Goal: Task Accomplishment & Management: Use online tool/utility

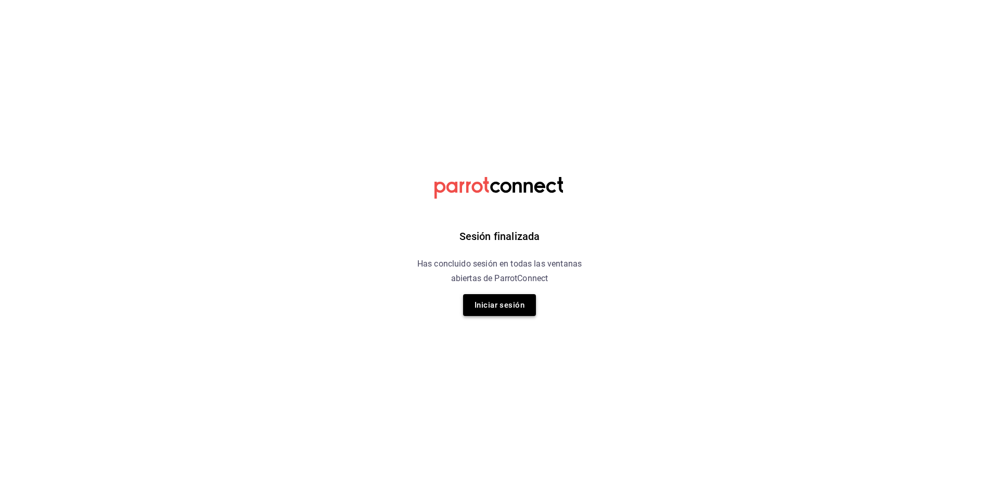
click at [508, 315] on button "Iniciar sesión" at bounding box center [499, 305] width 73 height 22
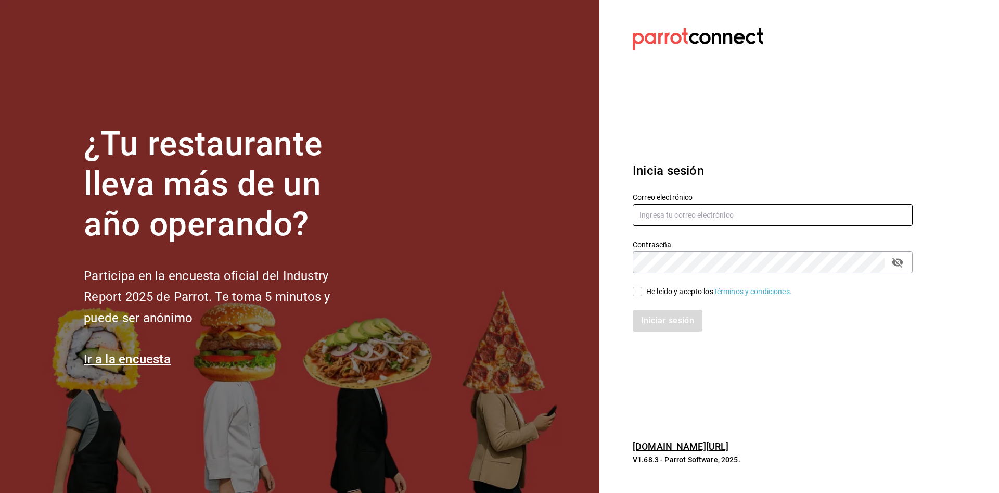
click at [699, 210] on input "text" at bounding box center [773, 215] width 280 height 22
type input "p"
type input "camposduranpi@gmail.com"
click at [636, 294] on input "He leído y acepto los Términos y condiciones." at bounding box center [637, 291] width 9 height 9
checkbox input "true"
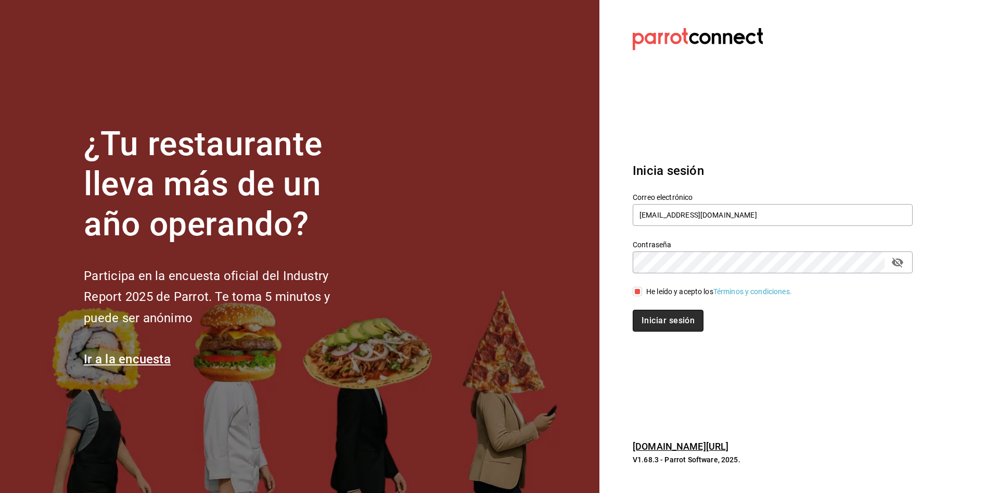
click at [666, 315] on button "Iniciar sesión" at bounding box center [668, 321] width 71 height 22
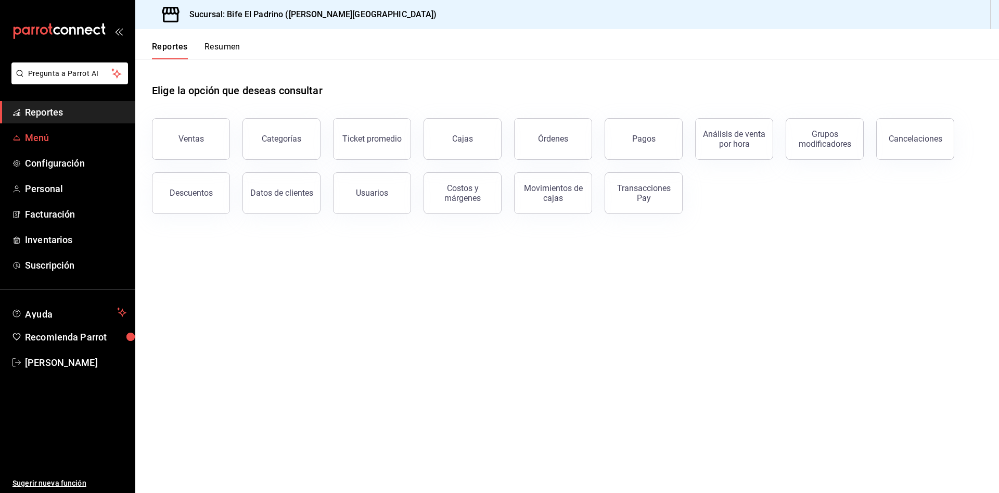
click at [41, 131] on span "Menú" at bounding box center [75, 138] width 101 height 14
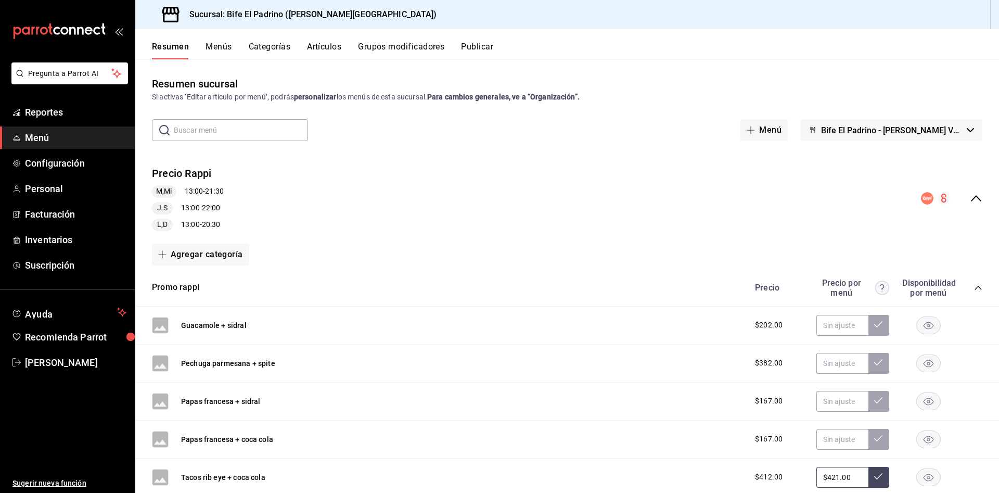
click at [213, 50] on button "Menús" at bounding box center [219, 51] width 26 height 18
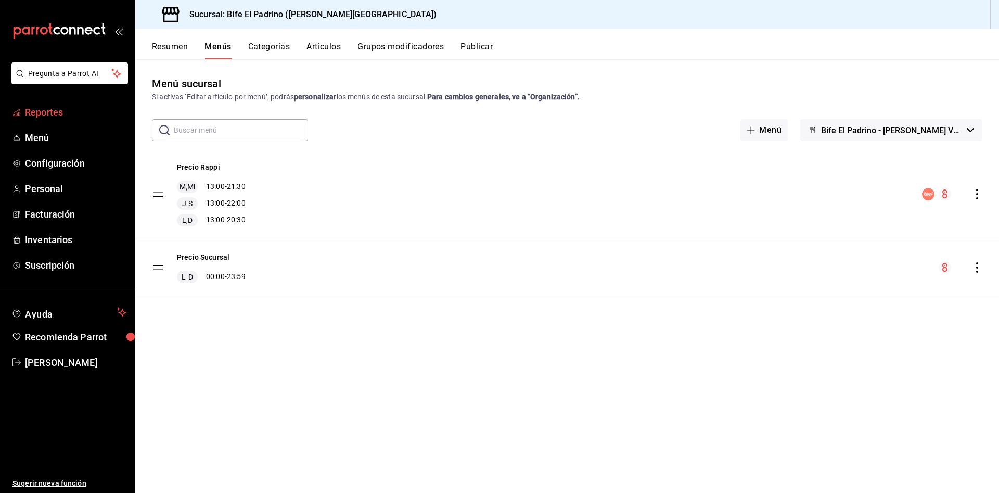
click at [51, 107] on span "Reportes" at bounding box center [75, 112] width 101 height 14
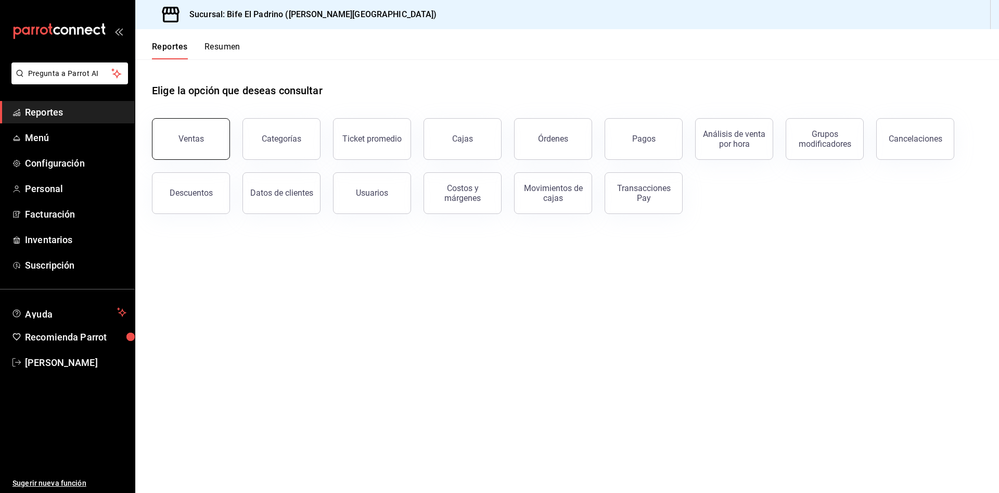
click at [207, 133] on button "Ventas" at bounding box center [191, 139] width 78 height 42
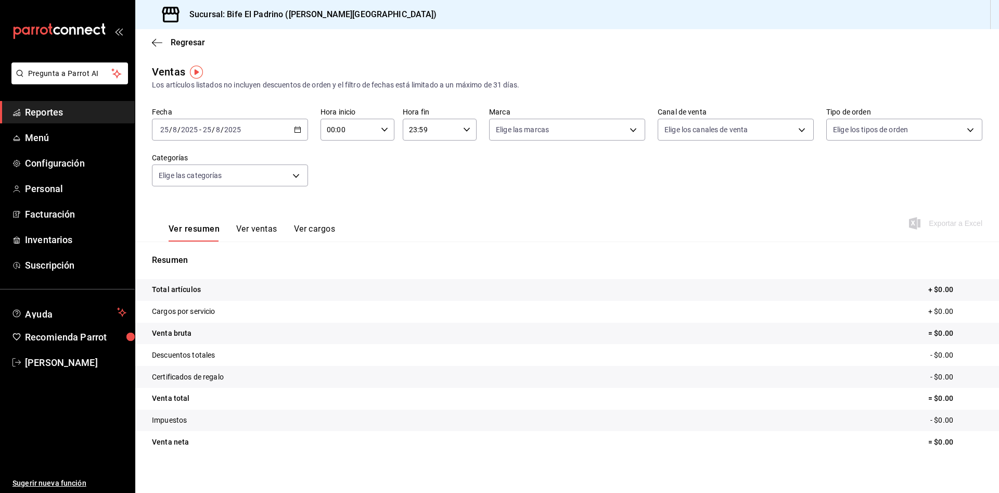
click at [207, 133] on input "25" at bounding box center [206, 129] width 9 height 8
click at [203, 245] on li "Rango de fechas" at bounding box center [200, 254] width 97 height 23
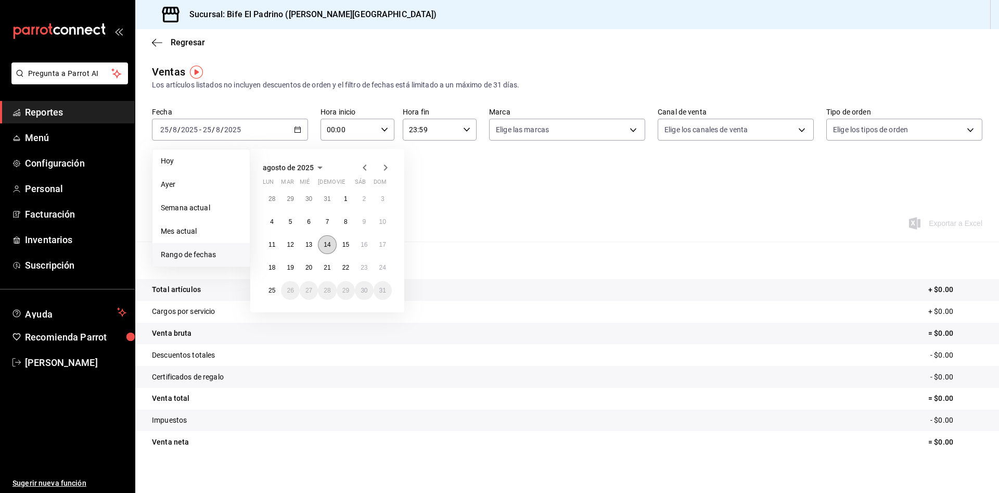
click at [330, 247] on abbr "14" at bounding box center [327, 244] width 7 height 7
click at [309, 264] on abbr "20" at bounding box center [308, 267] width 7 height 7
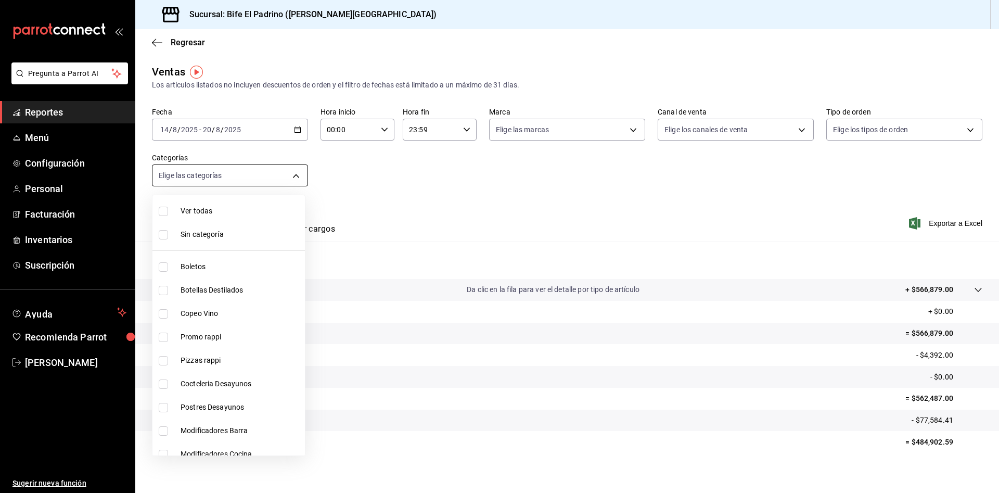
click at [296, 177] on body "Pregunta a Parrot AI Reportes Menú Configuración Personal Facturación Inventari…" at bounding box center [499, 246] width 999 height 493
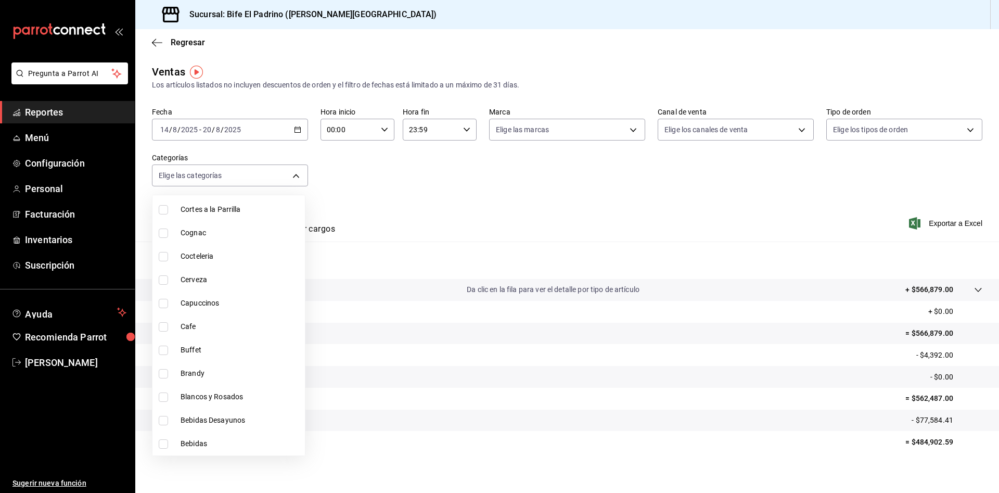
scroll to position [1321, 0]
click at [166, 369] on input "checkbox" at bounding box center [163, 373] width 9 height 9
checkbox input "true"
type input "33c45928-baab-414b-beee-423a3aba14d9"
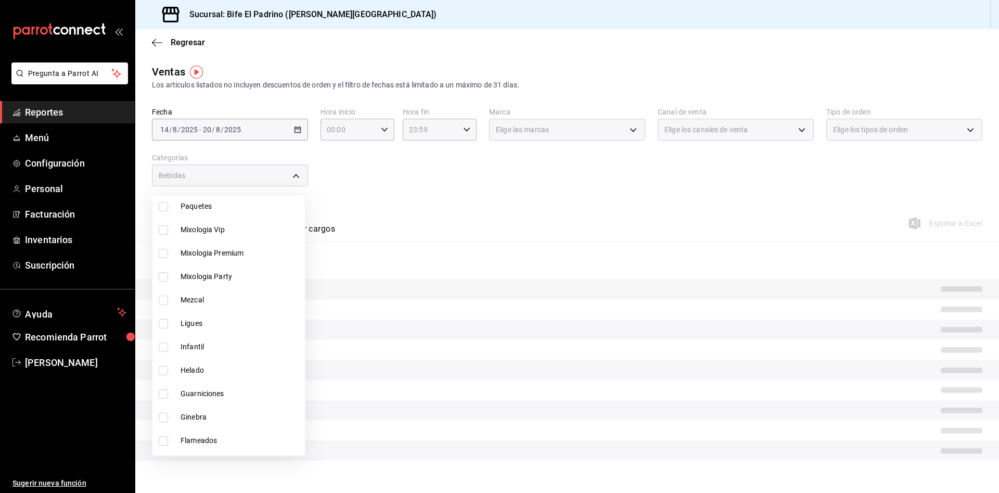
scroll to position [739, 0]
click at [163, 322] on input "checkbox" at bounding box center [163, 323] width 9 height 9
checkbox input "true"
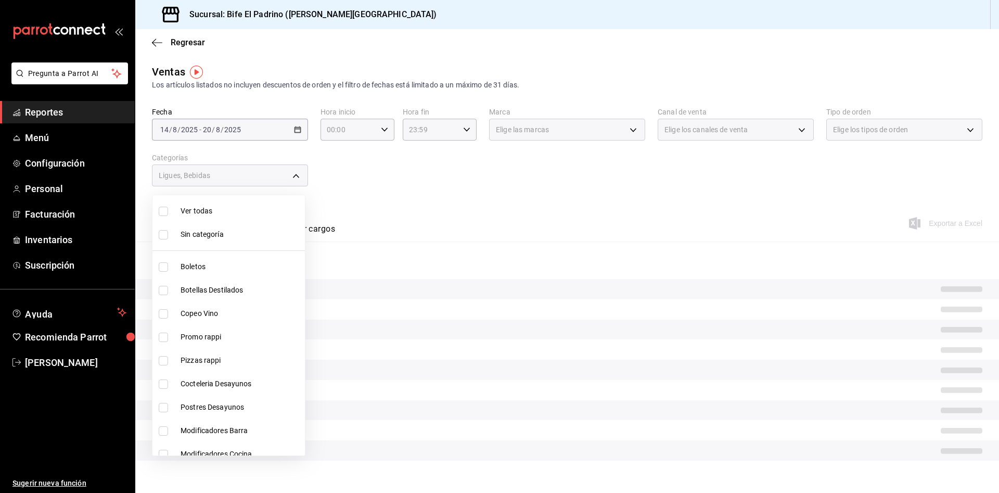
click at [164, 217] on li "Ver todas" at bounding box center [228, 210] width 152 height 23
type input "bc650e36-a961-4861-9e37-2f12a5ff24cd,f2724b68-9eb3-4990-9aa8-ed2a402c5d6a,a524e…"
checkbox input "true"
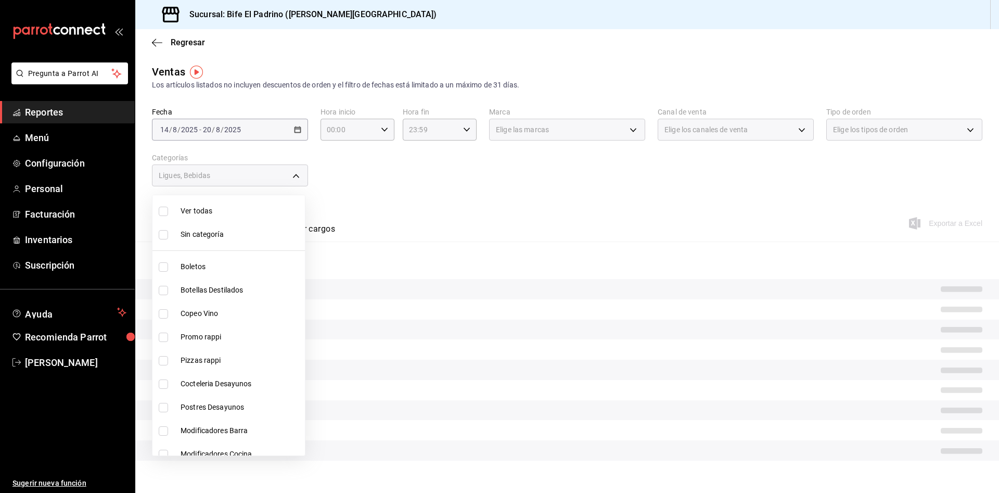
checkbox input "true"
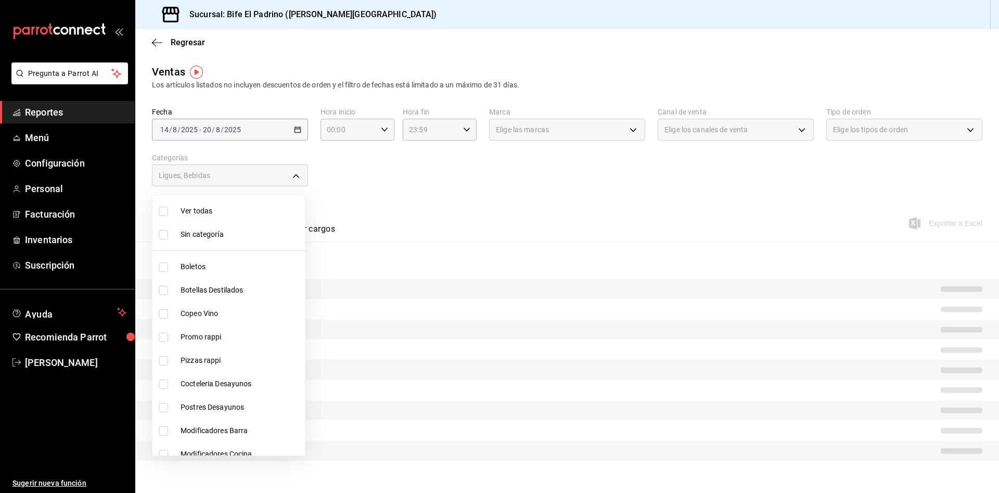
checkbox input "true"
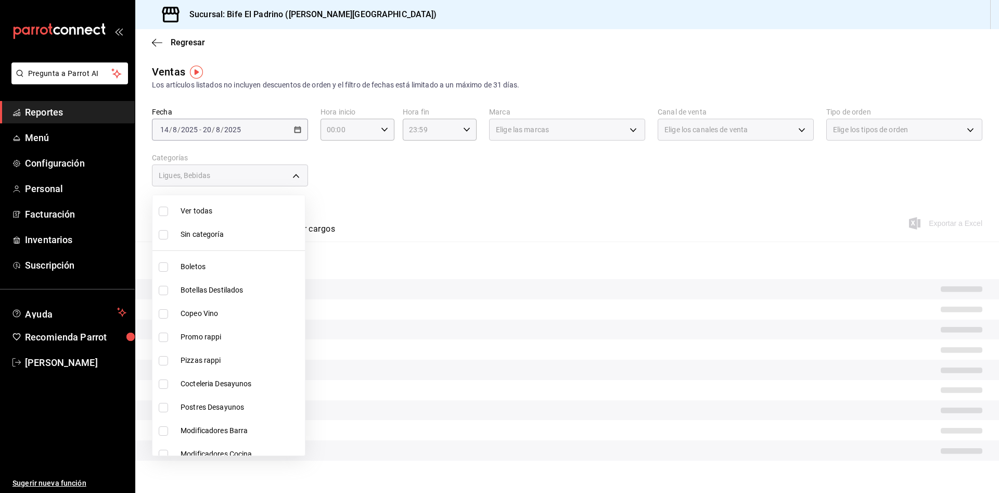
checkbox input "true"
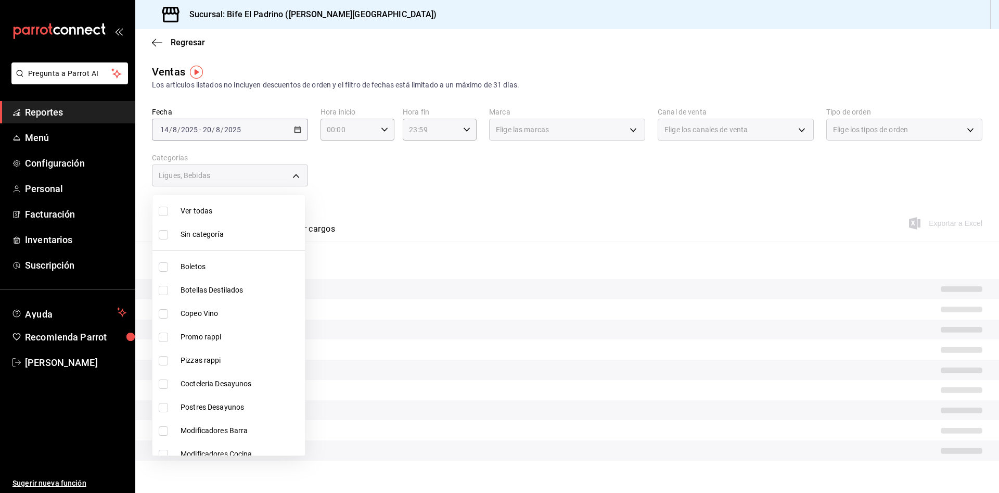
checkbox input "true"
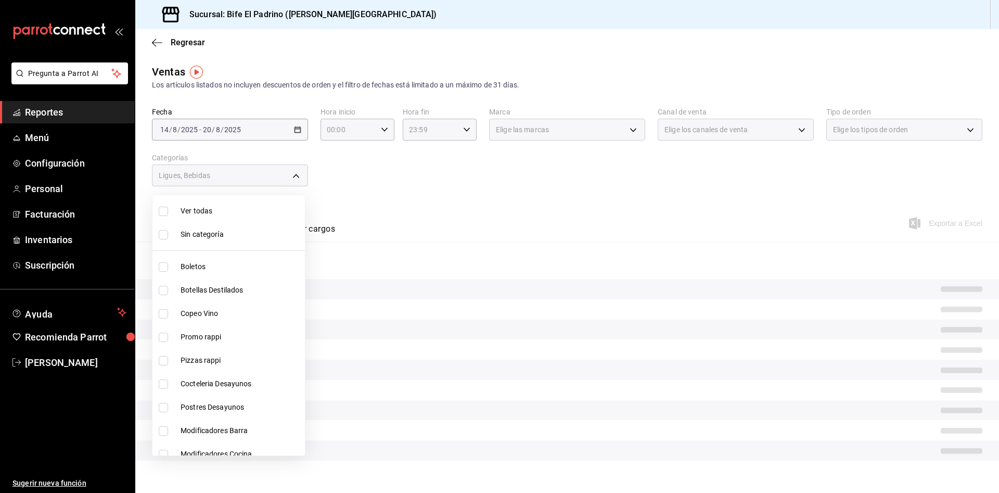
checkbox input "true"
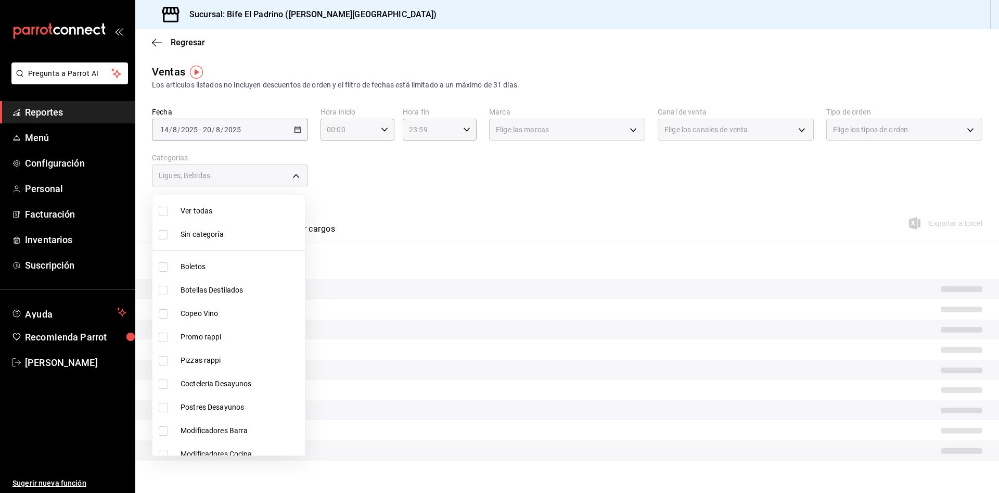
checkbox input "true"
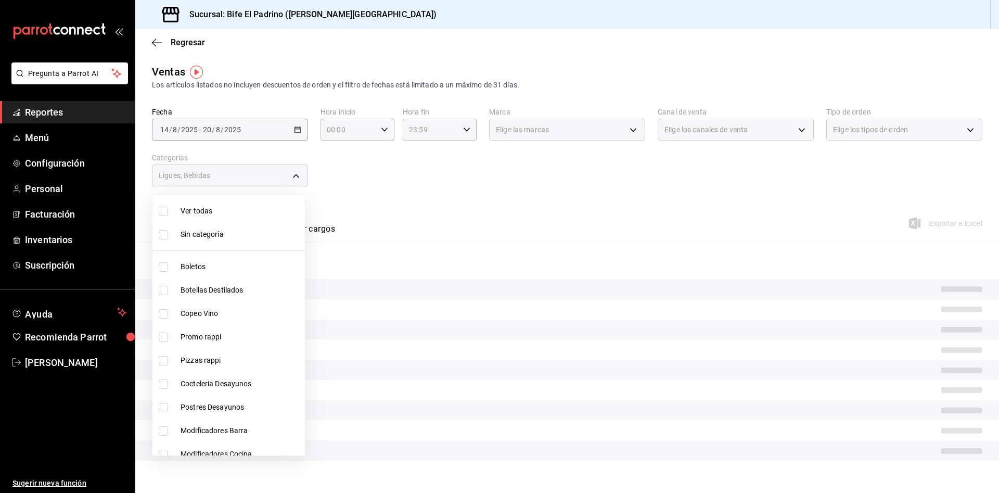
checkbox input "true"
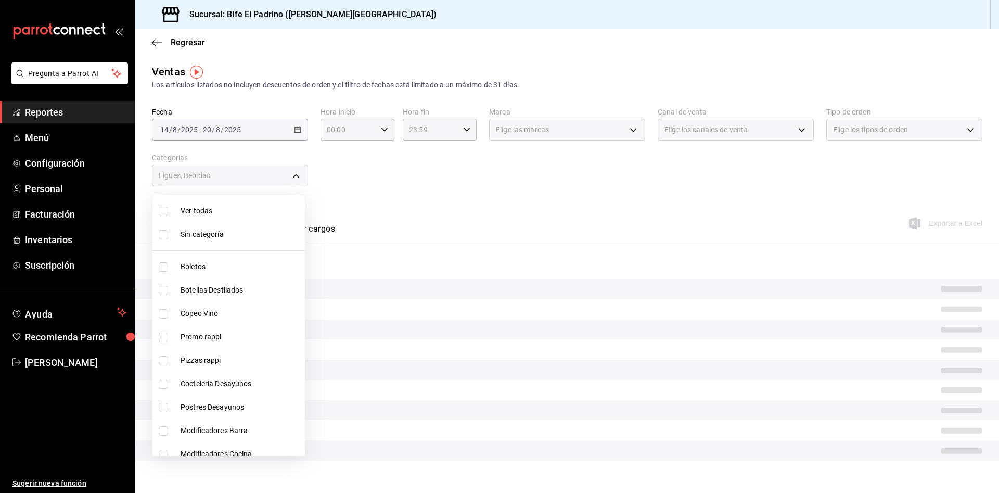
checkbox input "true"
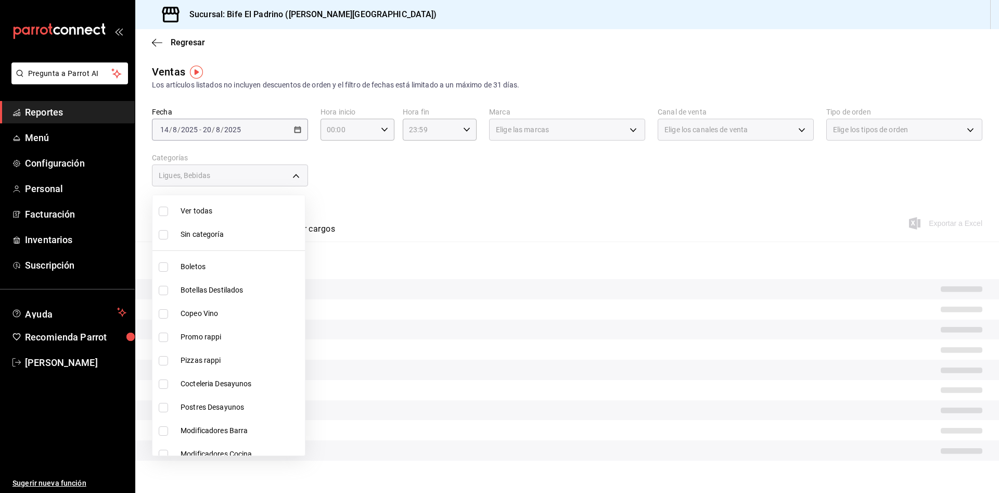
checkbox input "true"
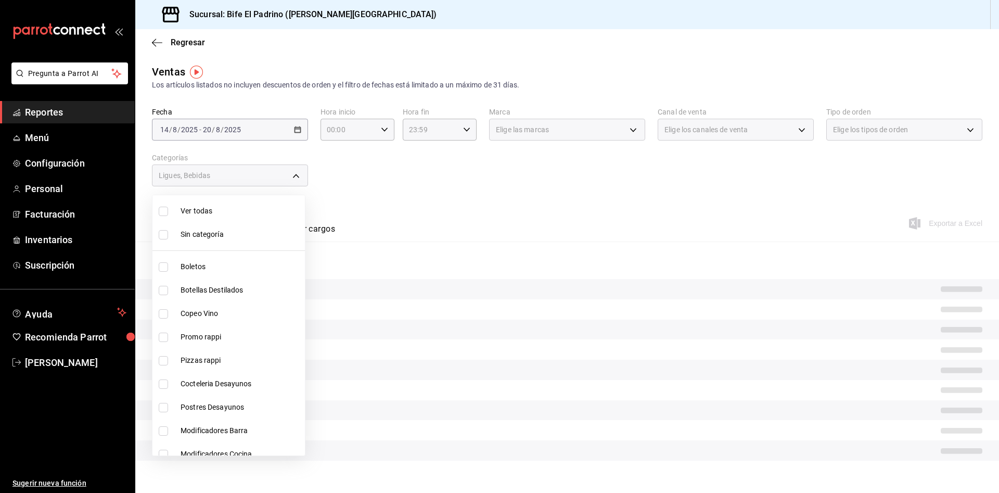
checkbox input "true"
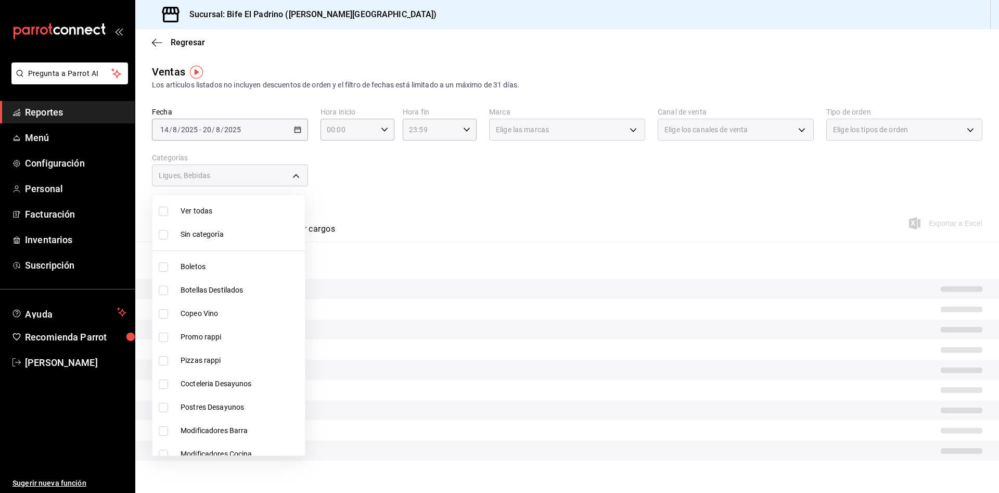
checkbox input "true"
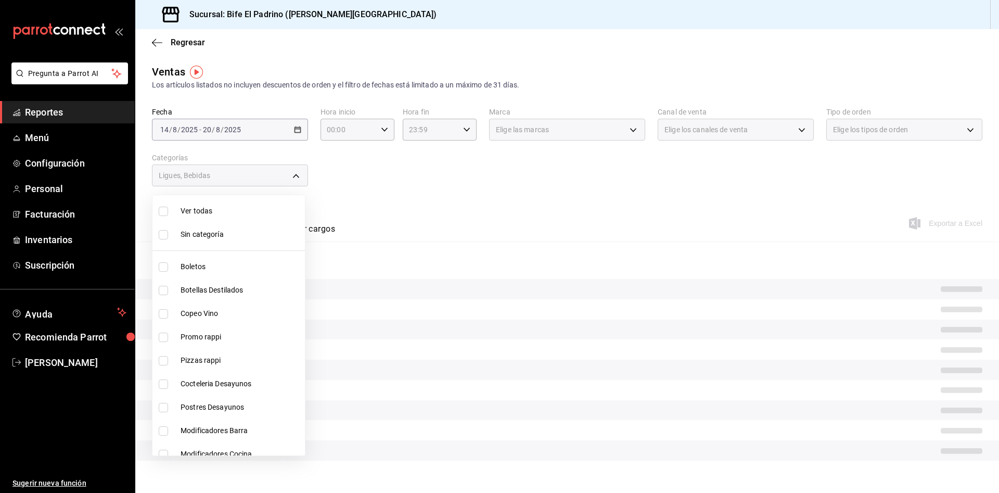
checkbox input "true"
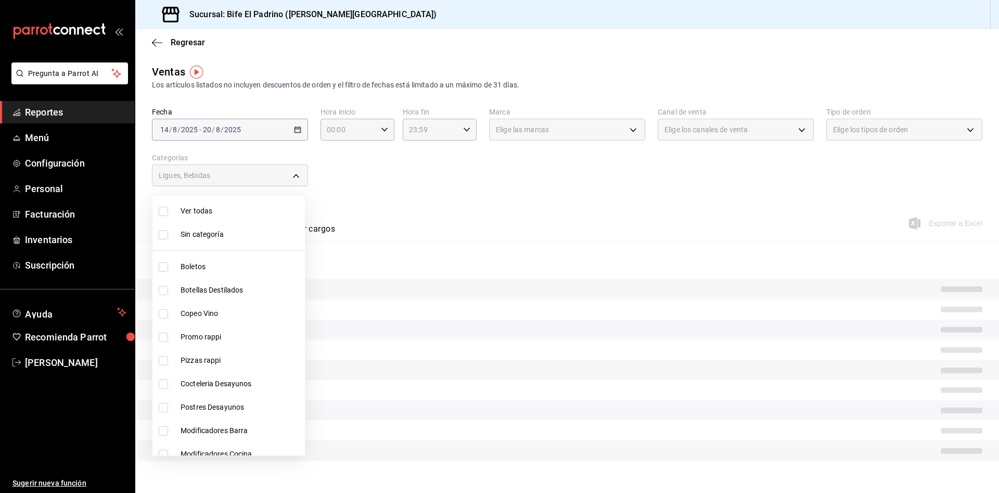
checkbox input "true"
click at [165, 237] on input "checkbox" at bounding box center [163, 234] width 9 height 9
checkbox input "true"
click at [590, 173] on div at bounding box center [499, 246] width 999 height 493
